Goal: Task Accomplishment & Management: Use online tool/utility

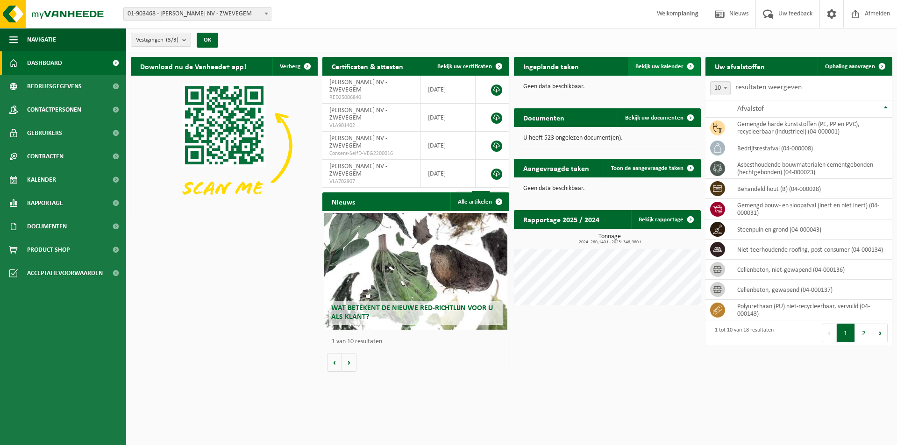
click at [658, 64] on span "Bekijk uw kalender" at bounding box center [660, 67] width 48 height 6
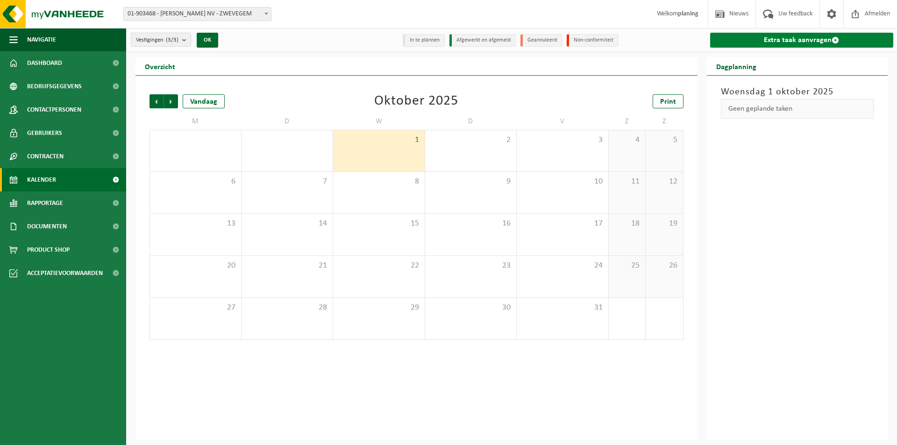
click at [794, 41] on link "Extra taak aanvragen" at bounding box center [802, 40] width 184 height 15
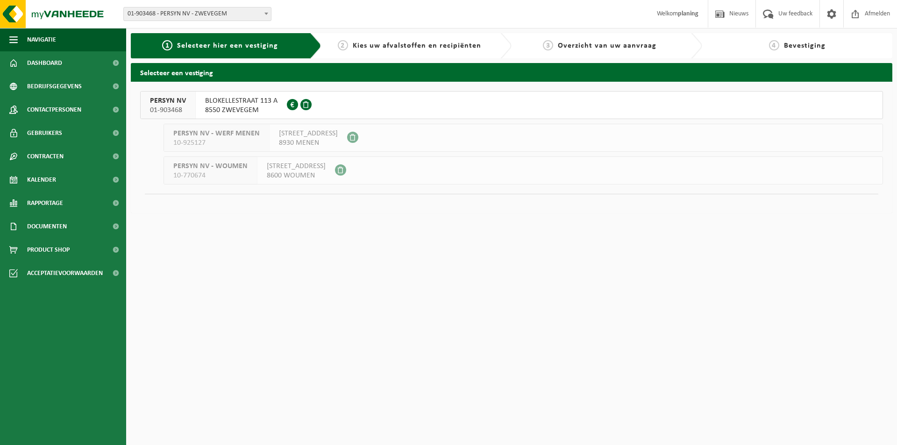
click at [239, 101] on span "BLOKELLESTRAAT 113 A" at bounding box center [241, 100] width 72 height 9
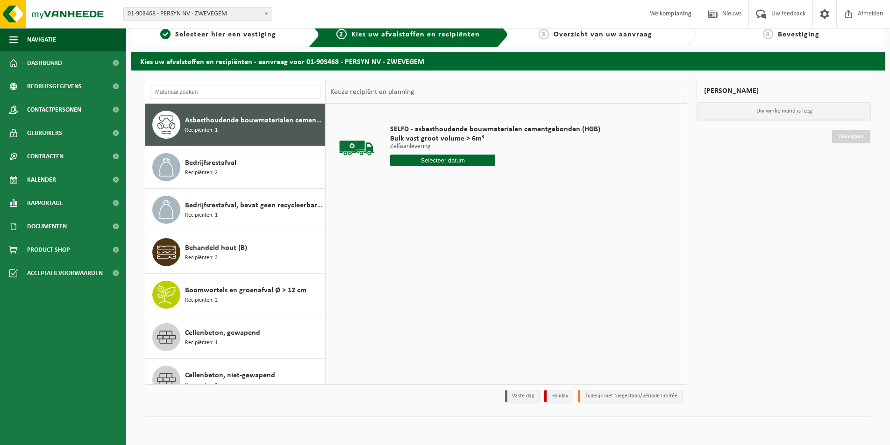
click at [266, 131] on div "Asbesthoudende bouwmaterialen cementgebonden (hechtgebonden) Recipiënten: 1" at bounding box center [253, 125] width 137 height 28
click at [443, 164] on input "text" at bounding box center [442, 161] width 105 height 12
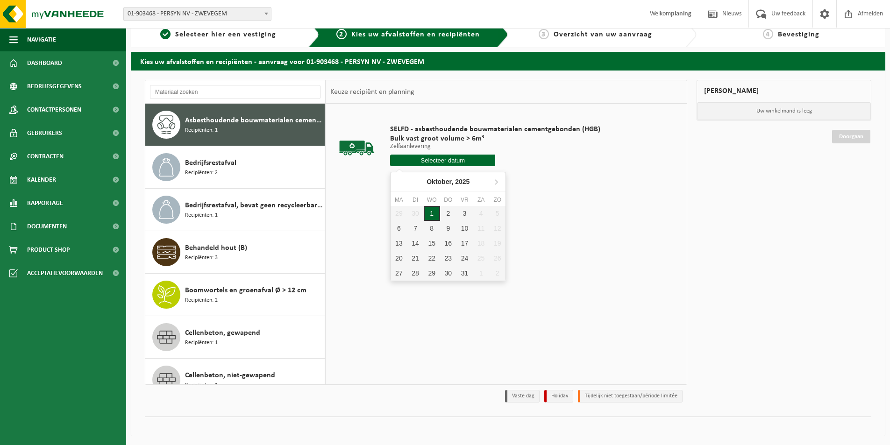
click at [432, 219] on div "1" at bounding box center [432, 213] width 16 height 15
type input "Van [DATE]"
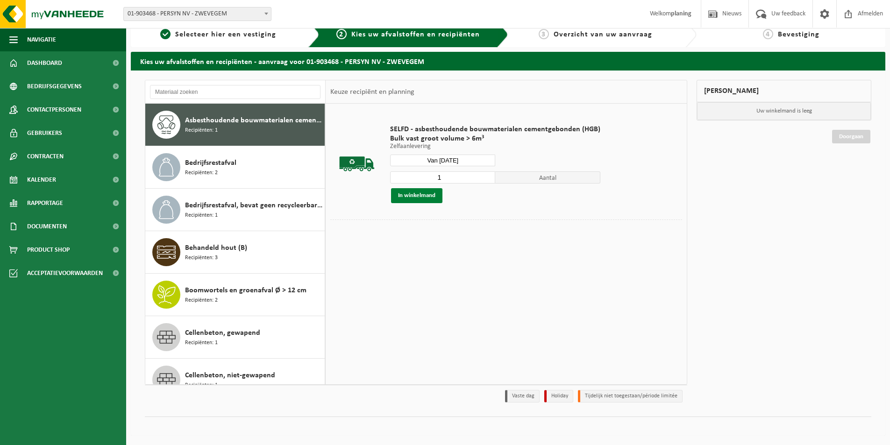
click at [424, 196] on button "In winkelmand" at bounding box center [416, 195] width 51 height 15
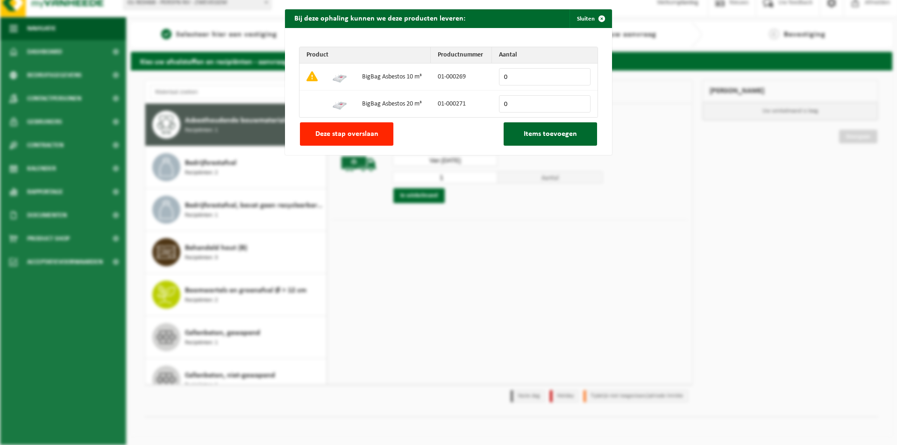
type input "0"
click at [579, 80] on input "0" at bounding box center [545, 76] width 92 height 17
click at [362, 138] on span "Deze stap overslaan" at bounding box center [346, 133] width 63 height 7
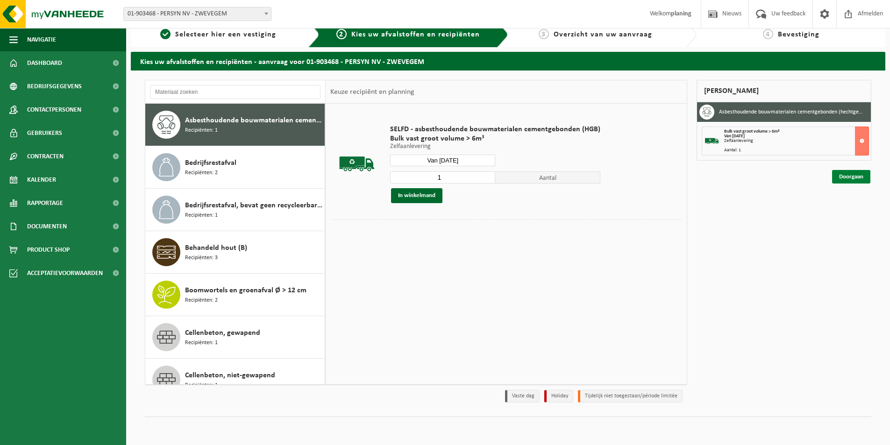
click at [843, 180] on link "Doorgaan" at bounding box center [851, 177] width 38 height 14
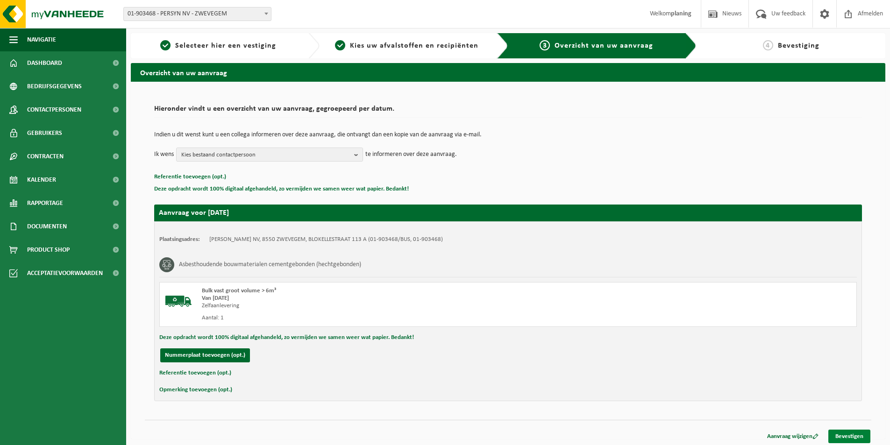
click at [842, 434] on link "Bevestigen" at bounding box center [850, 437] width 42 height 14
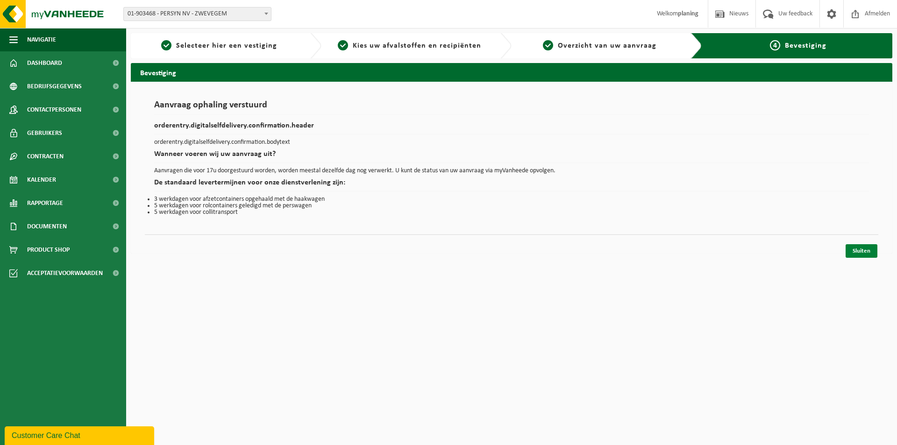
click at [862, 253] on link "Sluiten" at bounding box center [862, 251] width 32 height 14
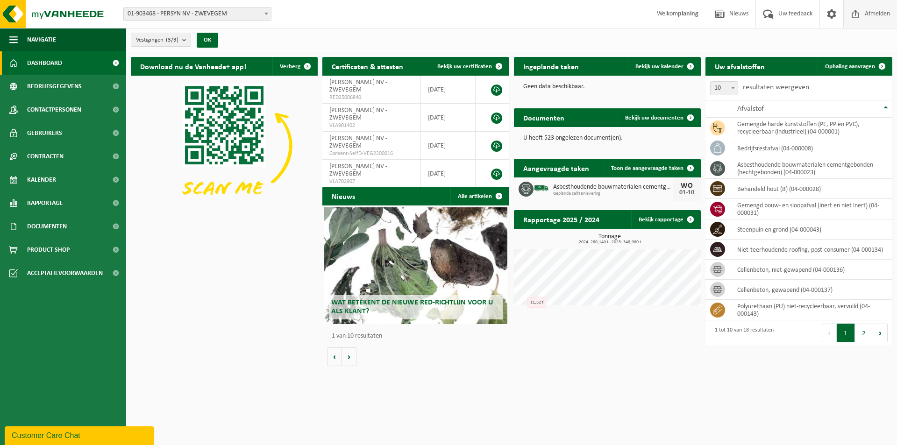
click at [886, 18] on span "Afmelden" at bounding box center [878, 14] width 30 height 28
